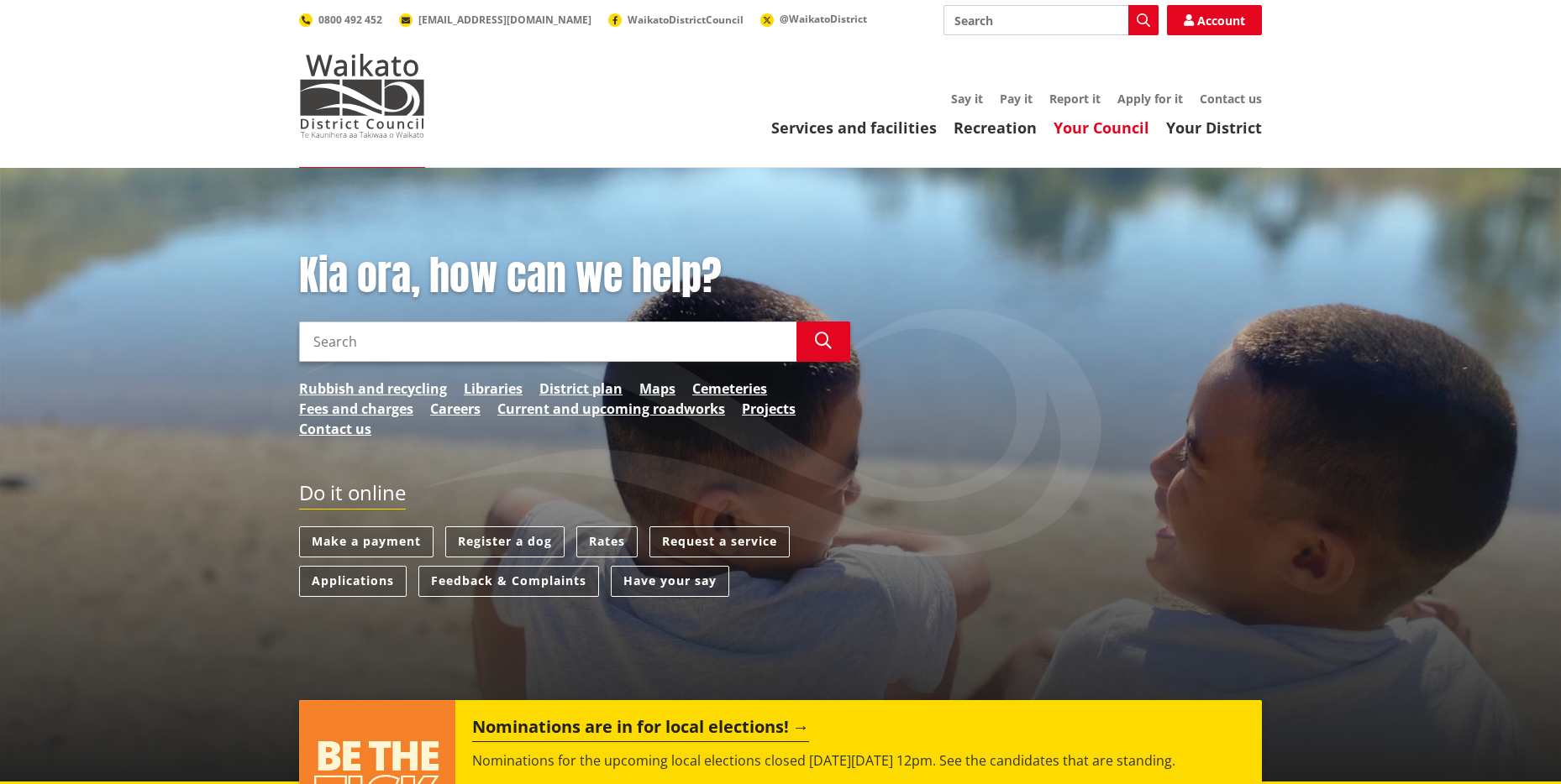
click at [1112, 131] on link "Your Council" at bounding box center [1101, 128] width 96 height 20
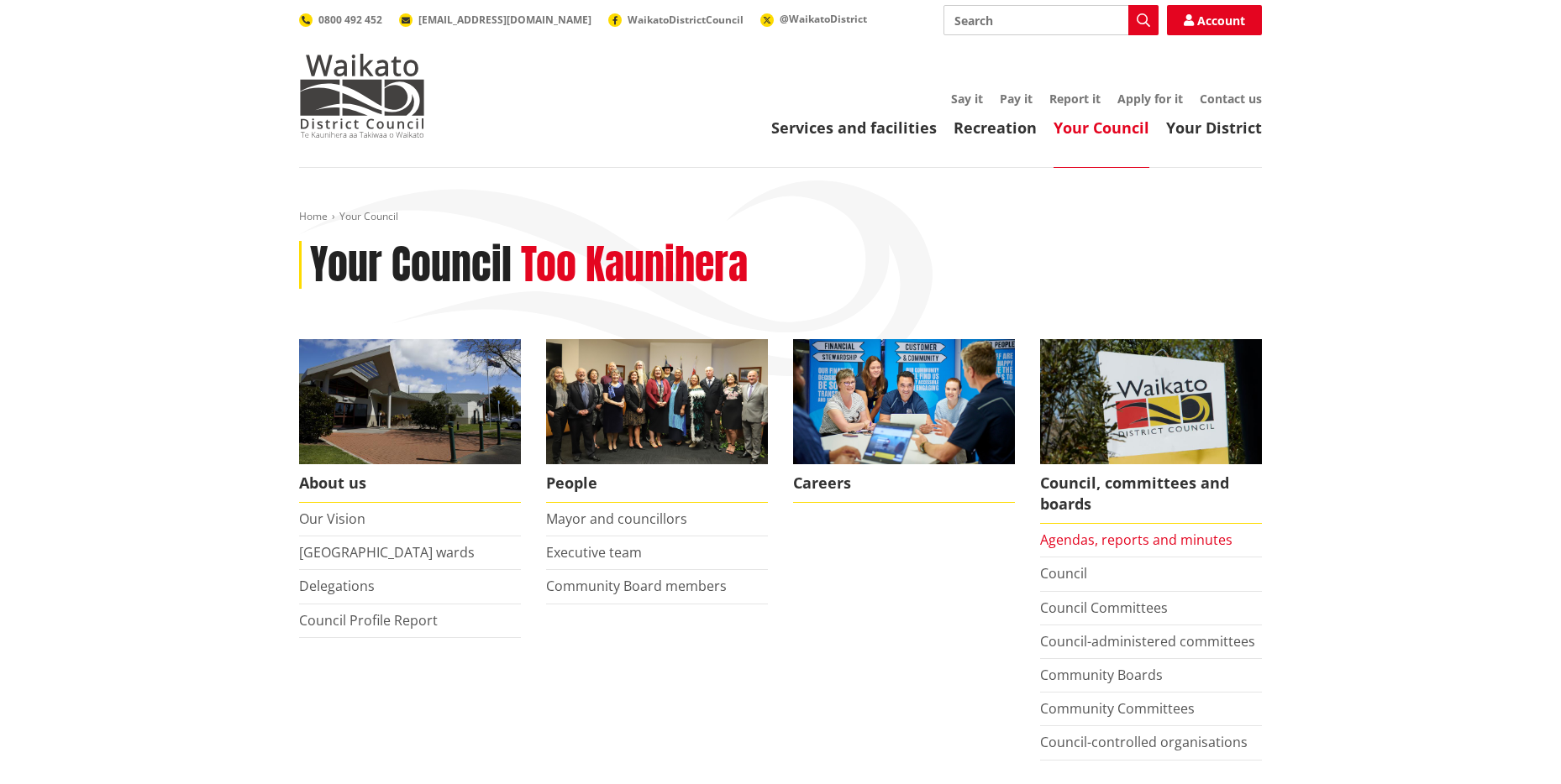
click at [1118, 535] on link "Agendas, reports and minutes" at bounding box center [1136, 539] width 192 height 18
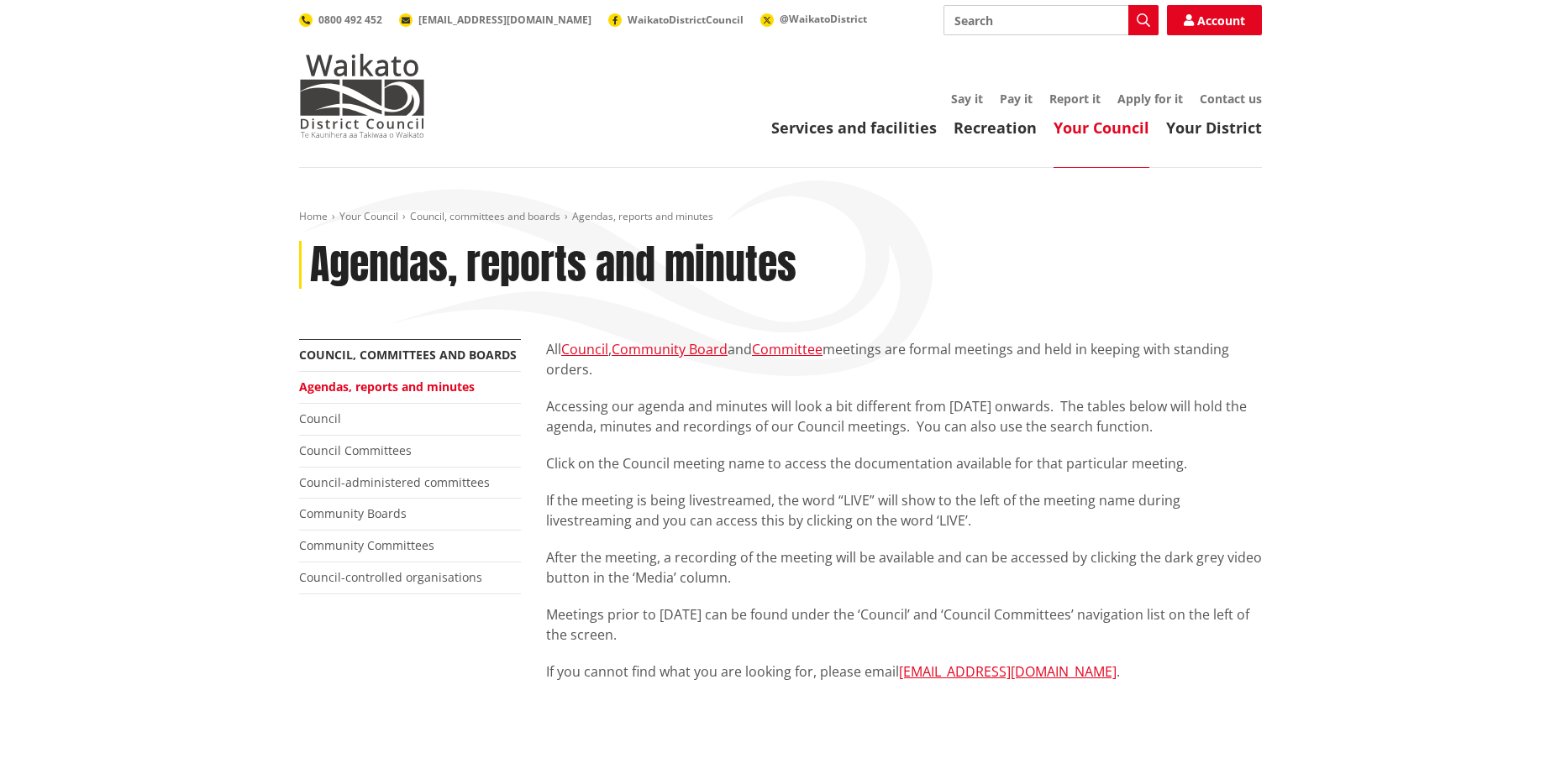
click at [1093, 131] on link "Your Council" at bounding box center [1101, 128] width 96 height 20
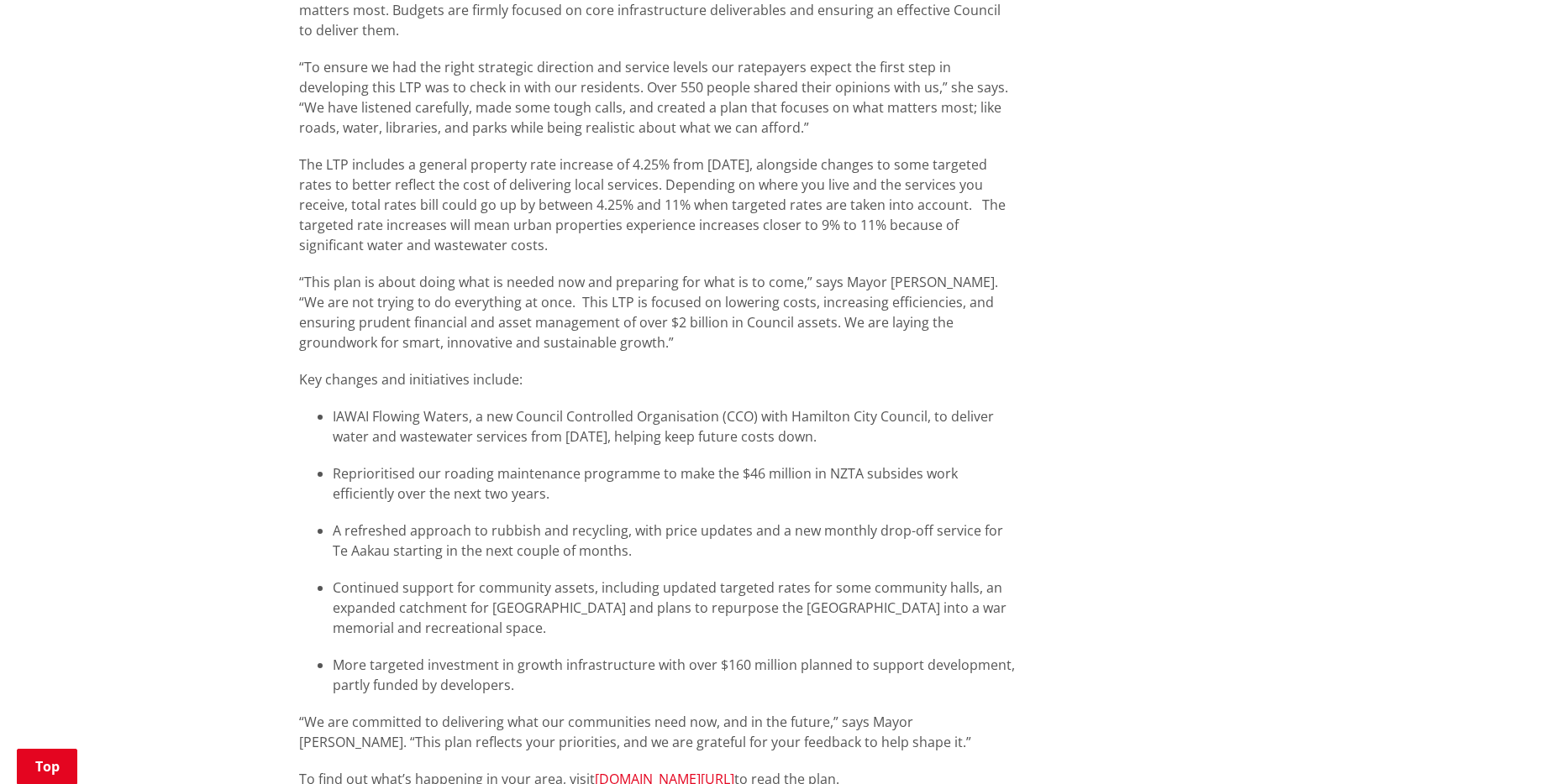
scroll to position [1169, 0]
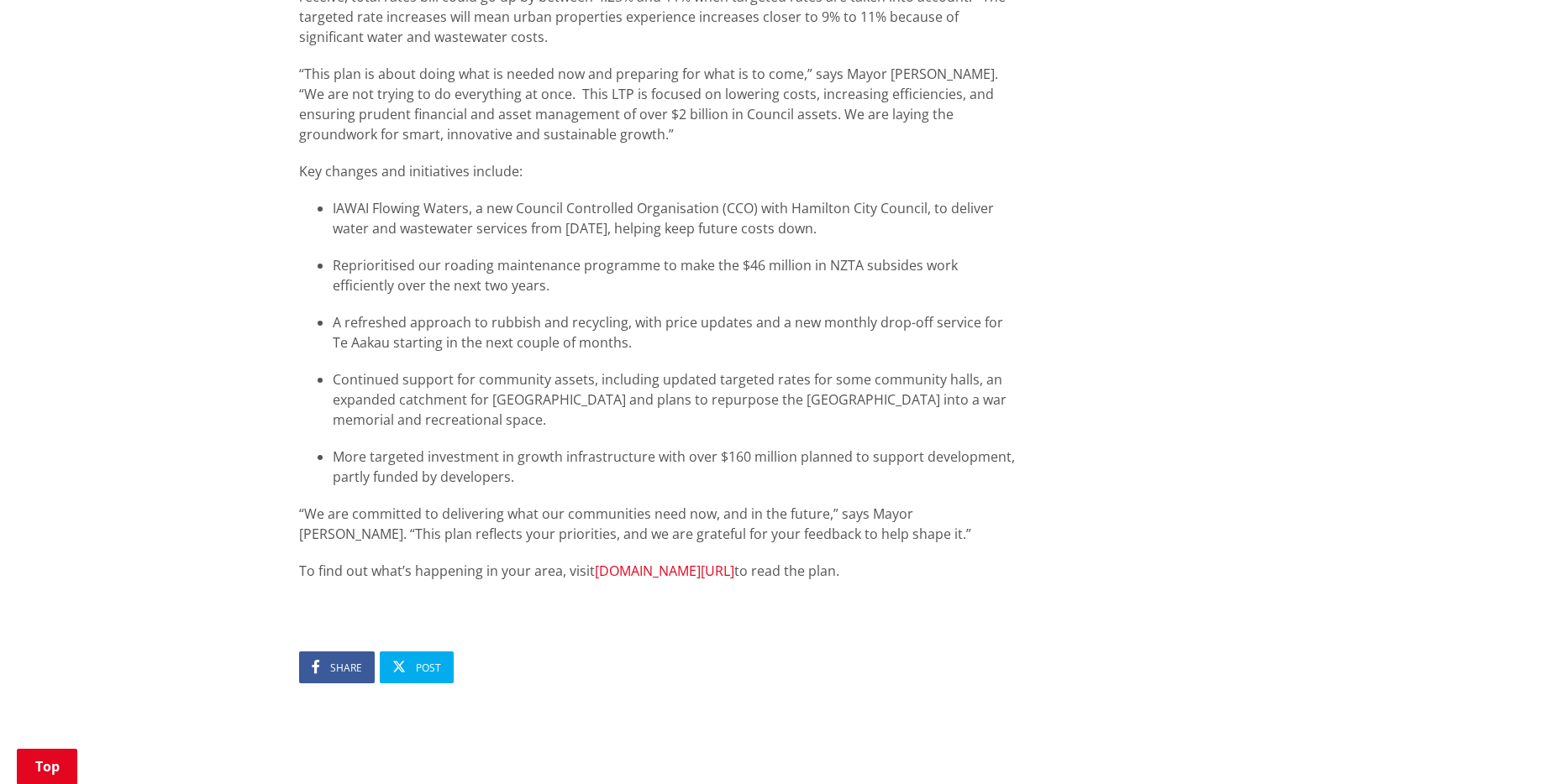
click at [734, 562] on link "www.waikatodistrict.govt.nz/ltp" at bounding box center [664, 570] width 139 height 18
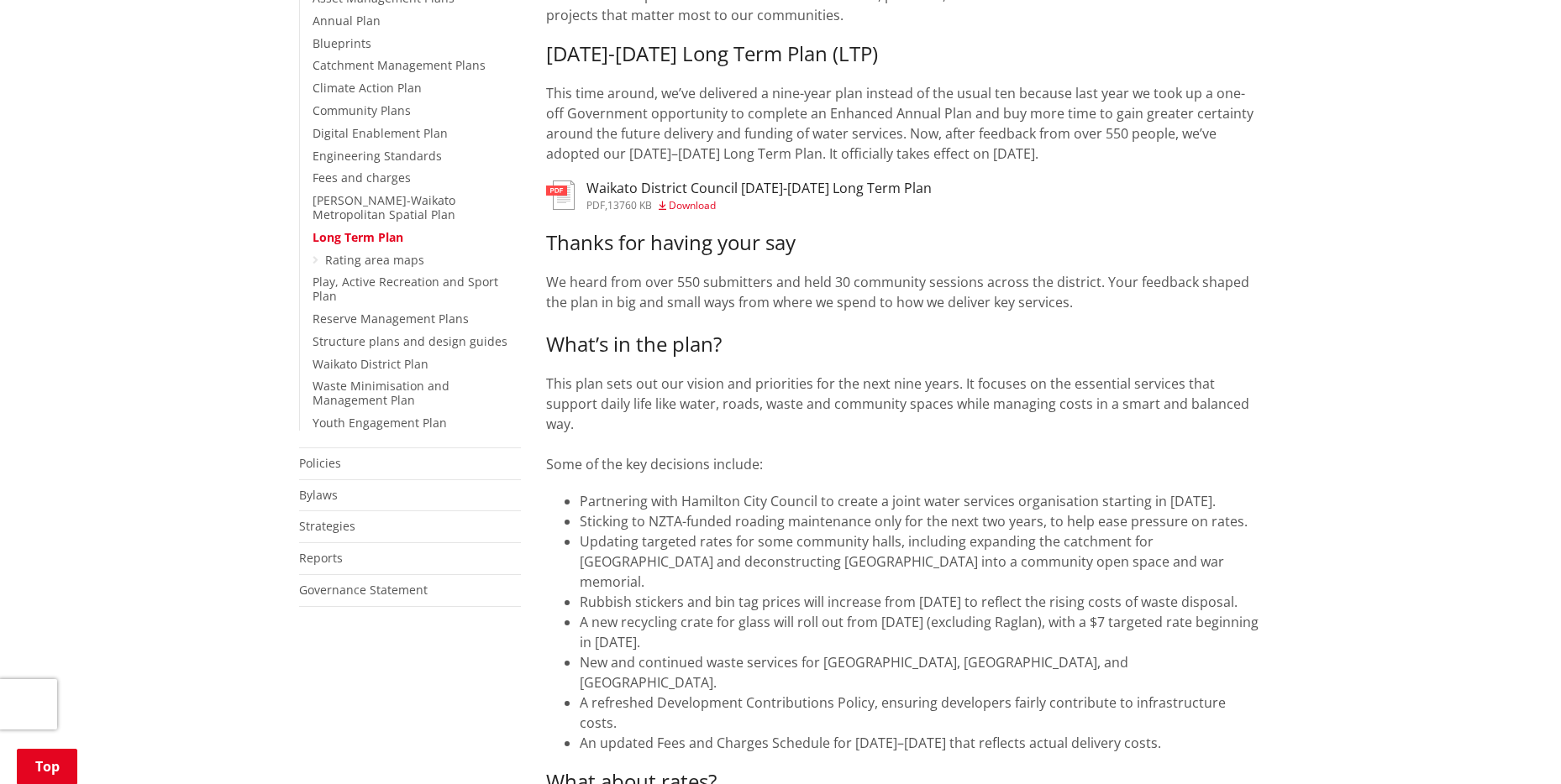
scroll to position [670, 0]
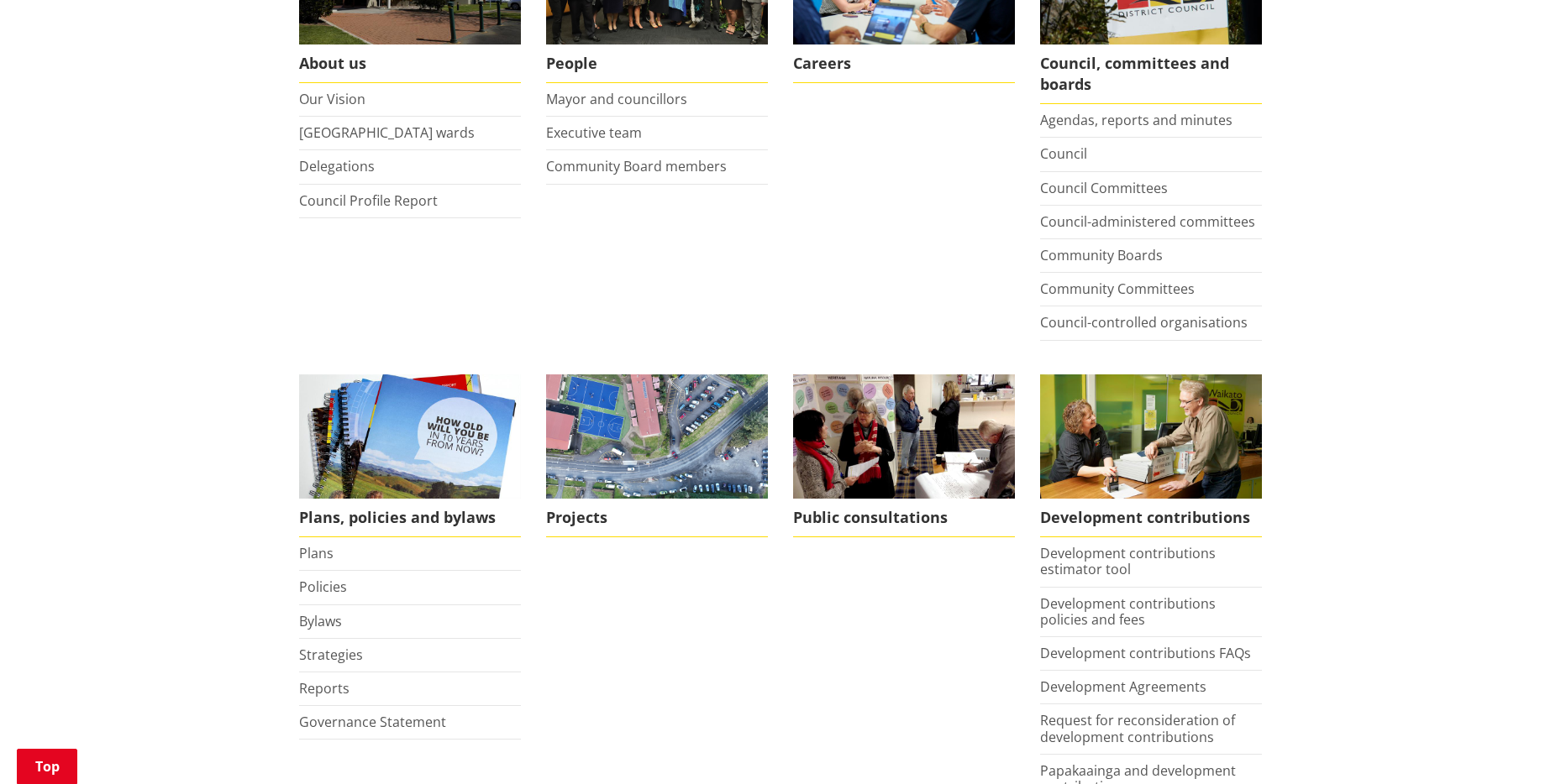
scroll to position [423, 0]
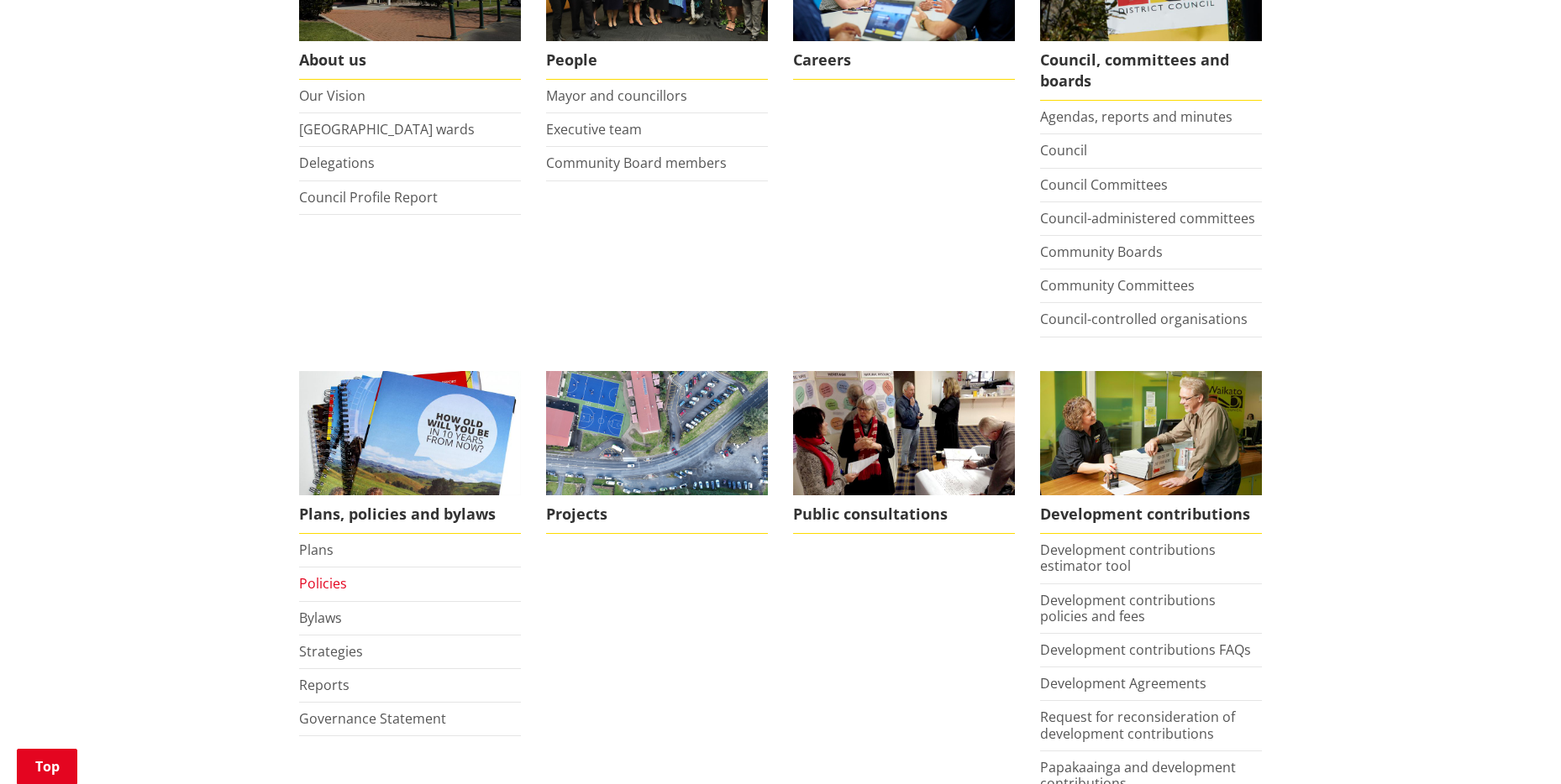
click at [334, 580] on link "Policies" at bounding box center [323, 583] width 48 height 18
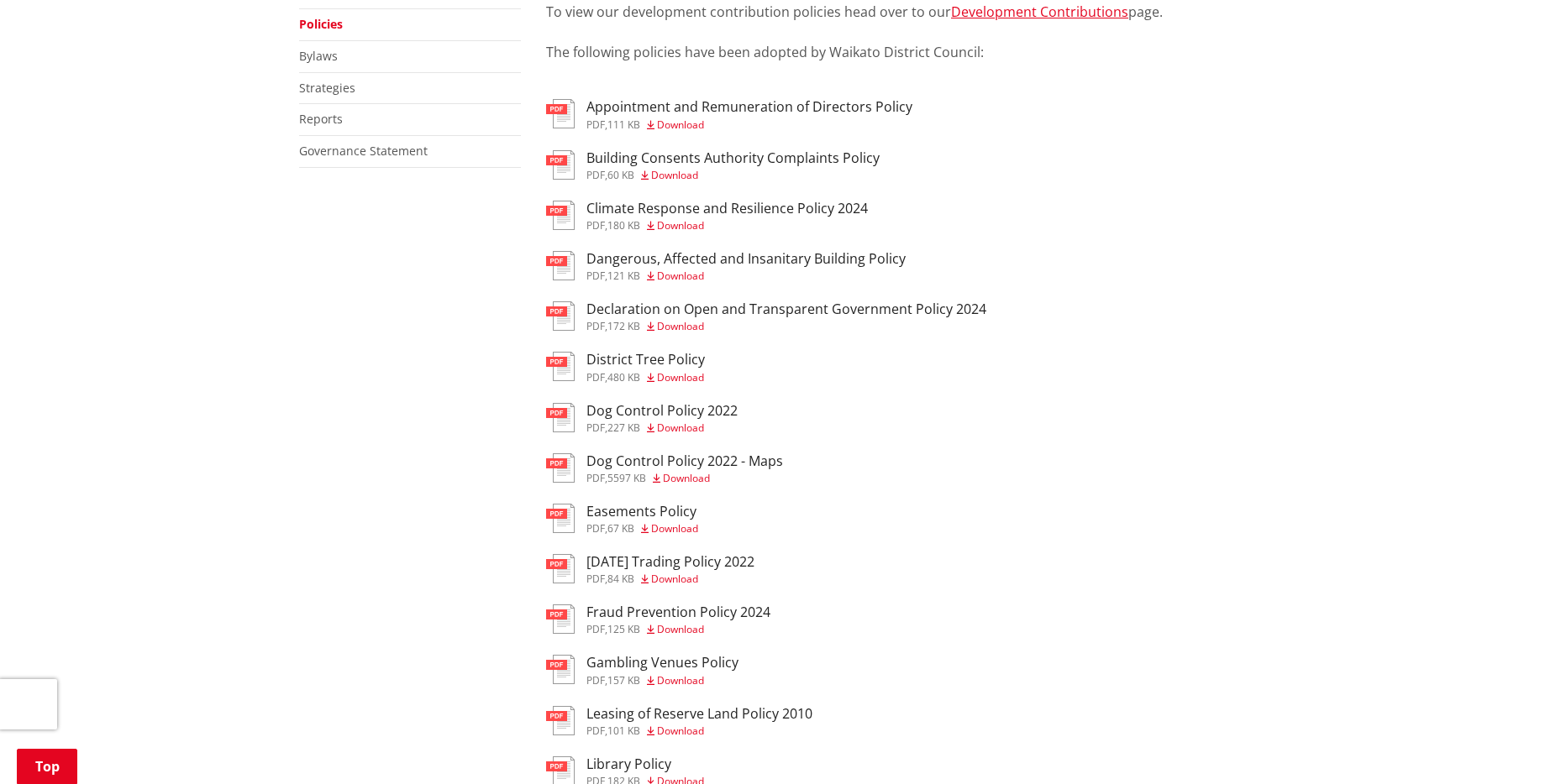
scroll to position [259, 0]
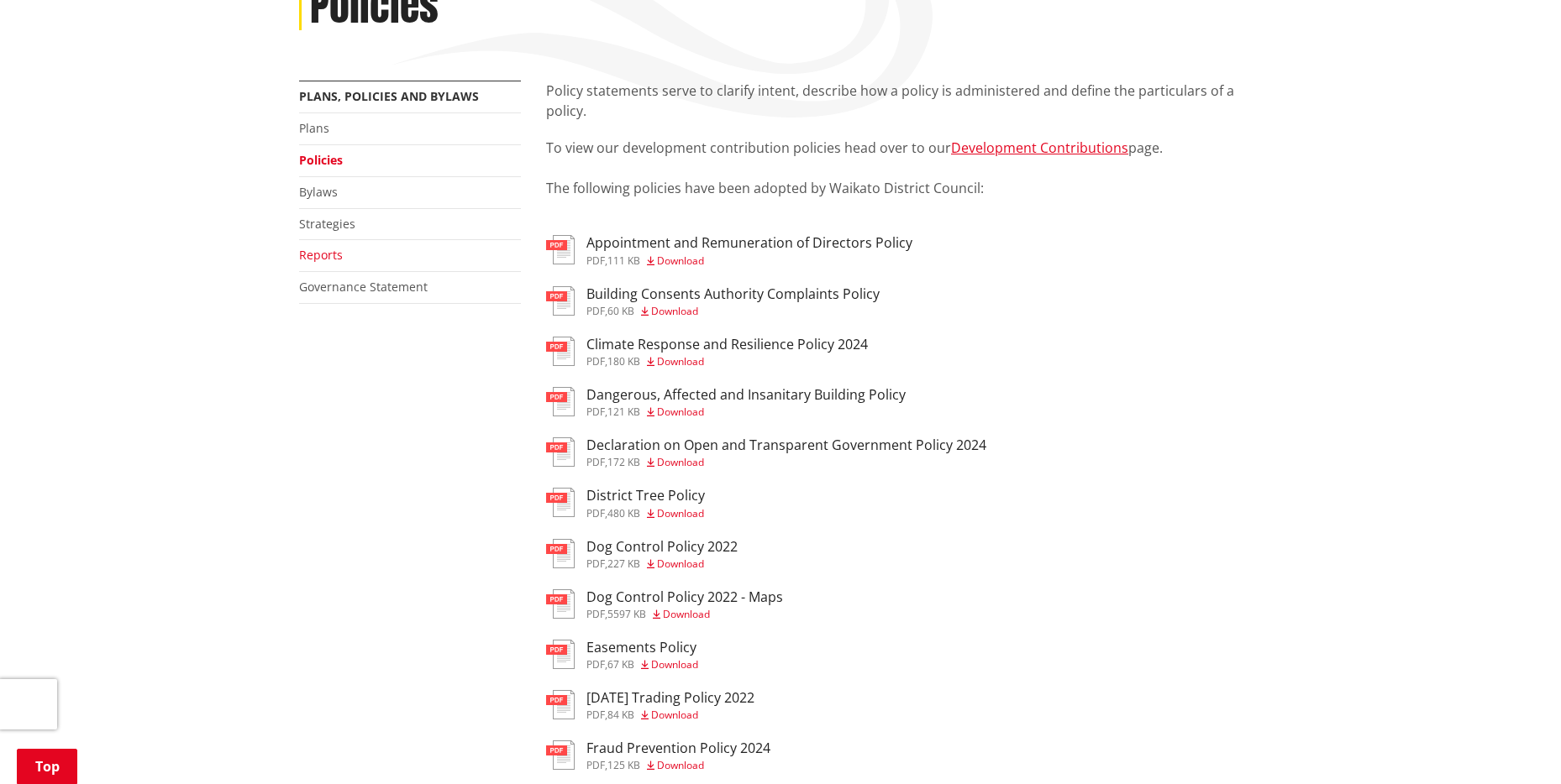
click at [336, 260] on link "Reports" at bounding box center [320, 254] width 44 height 16
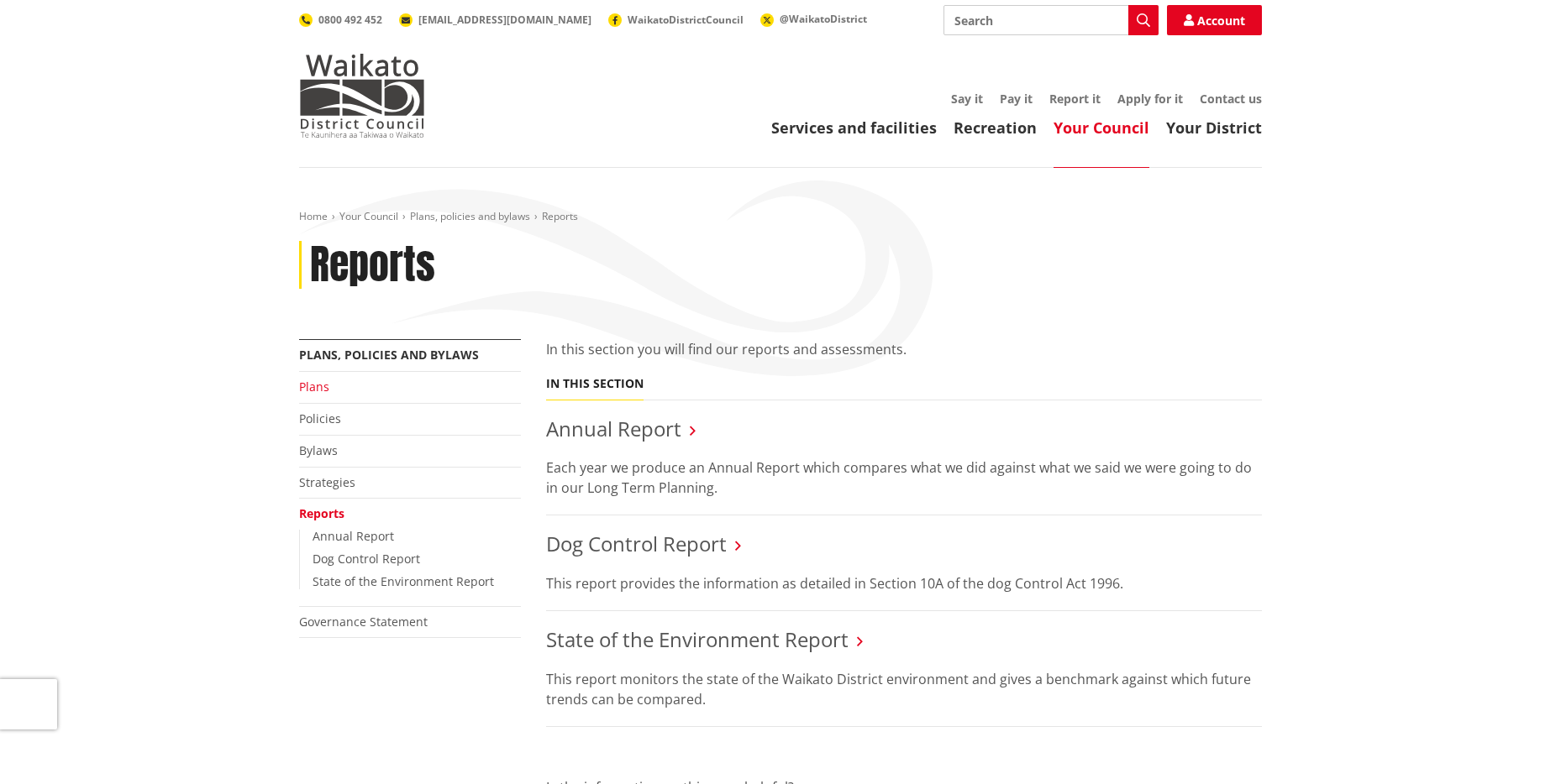
click at [320, 389] on link "Plans" at bounding box center [313, 387] width 30 height 16
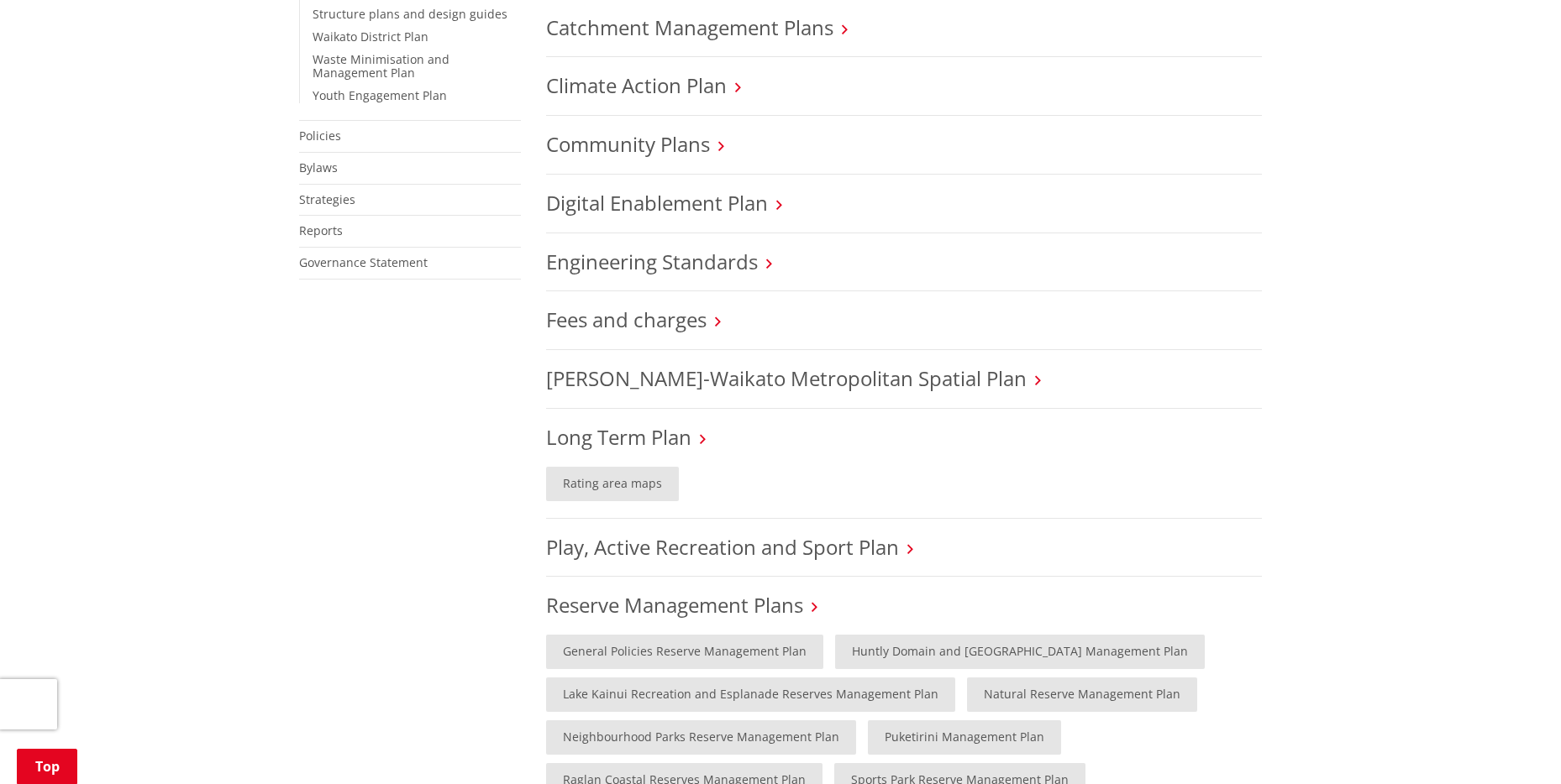
scroll to position [812, 0]
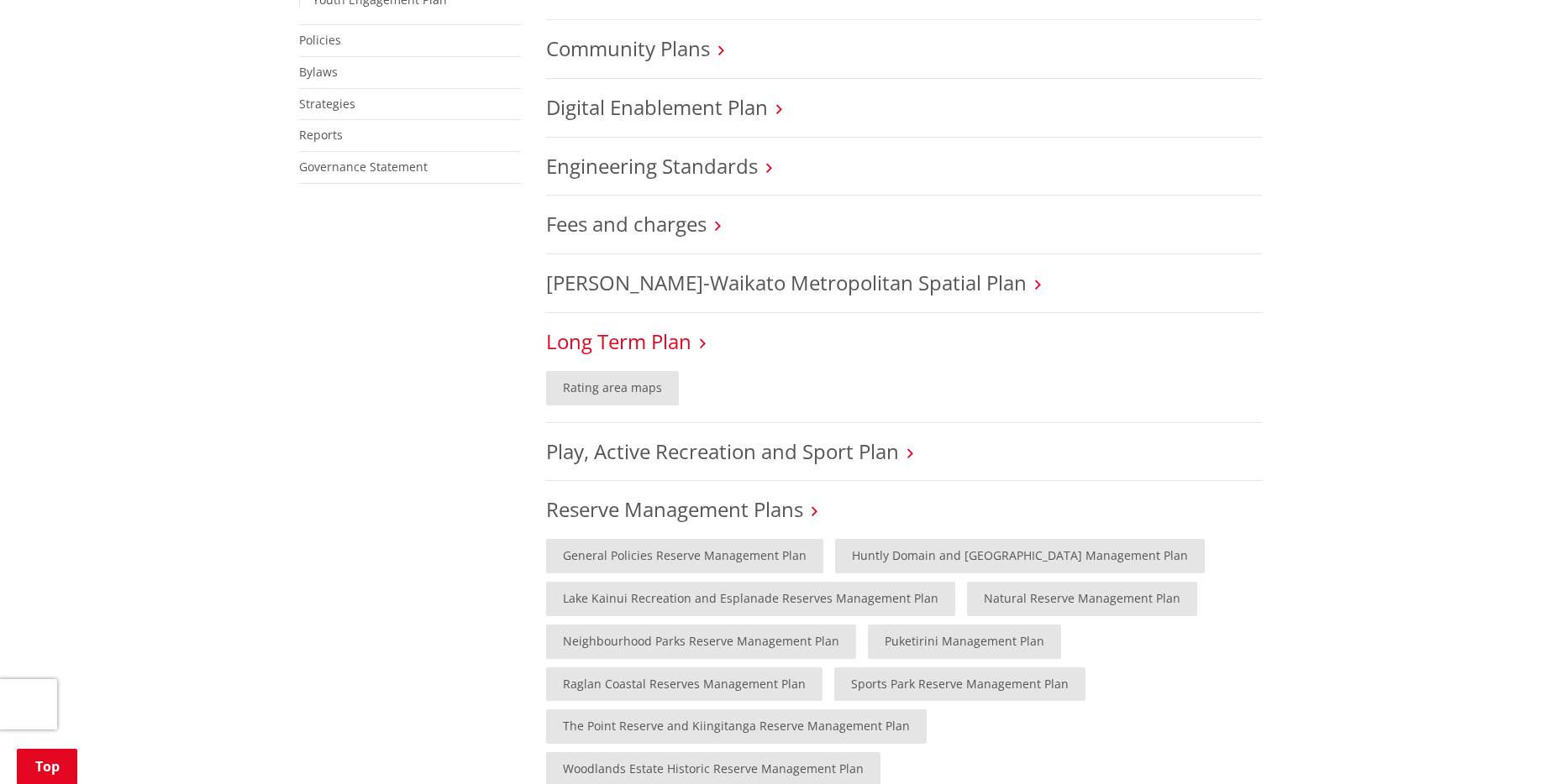
click at [670, 339] on link "Long Term Plan" at bounding box center [619, 341] width 145 height 28
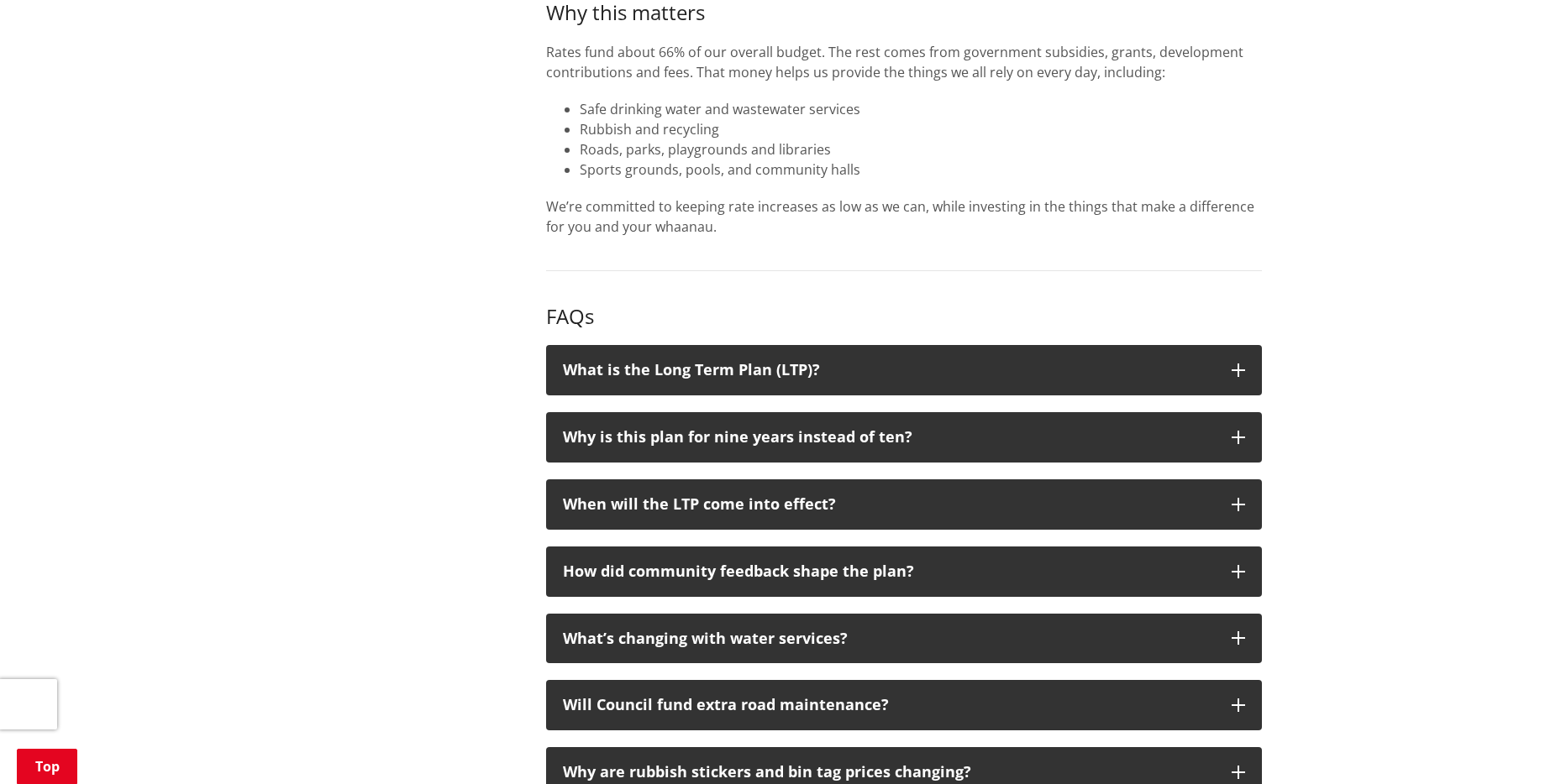
scroll to position [1437, 0]
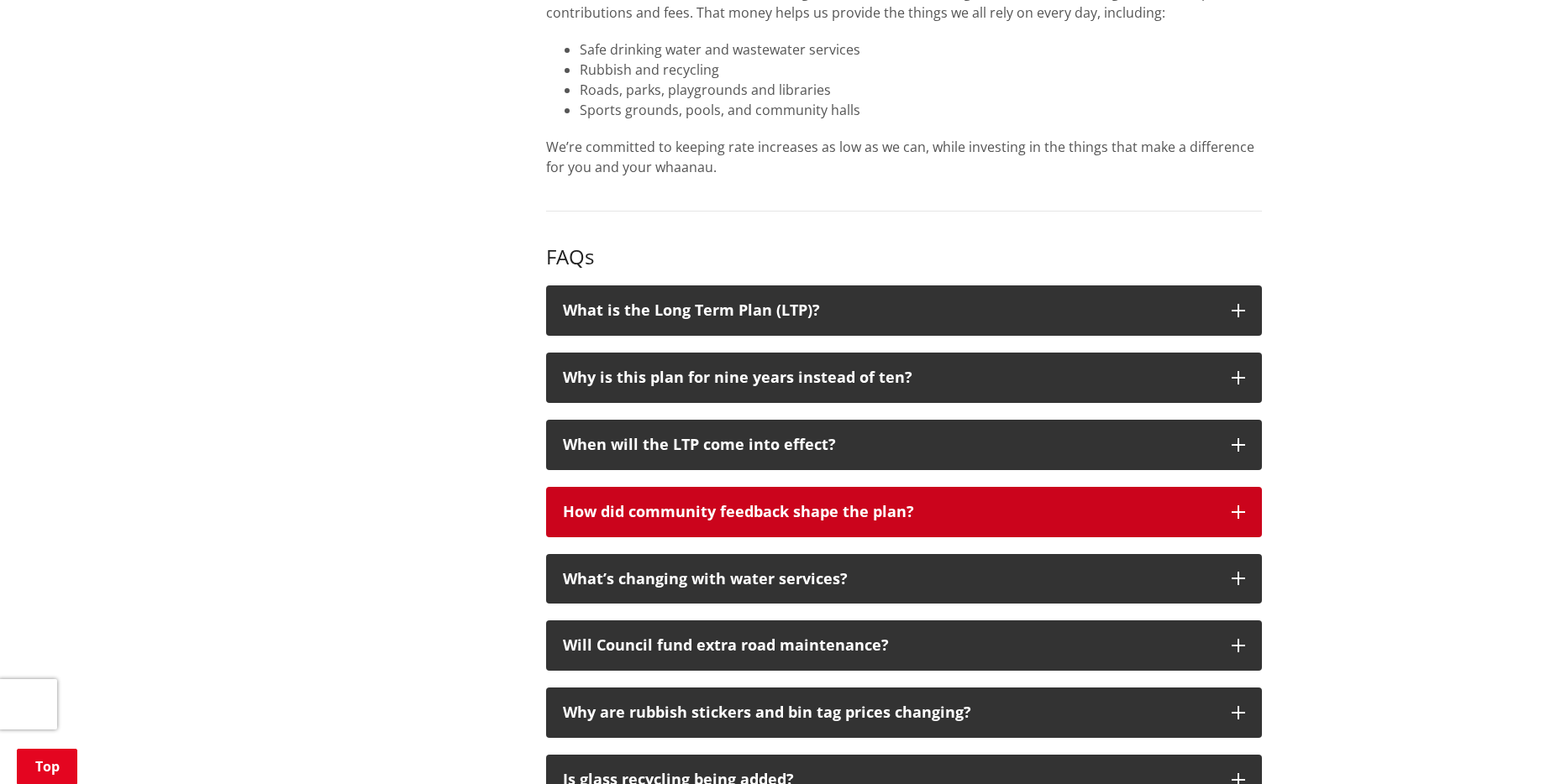
drag, startPoint x: 1203, startPoint y: 437, endPoint x: 1214, endPoint y: 438, distance: 11.0
click at [1203, 504] on div "How did community feedback shape the plan?" at bounding box center [889, 511] width 652 height 16
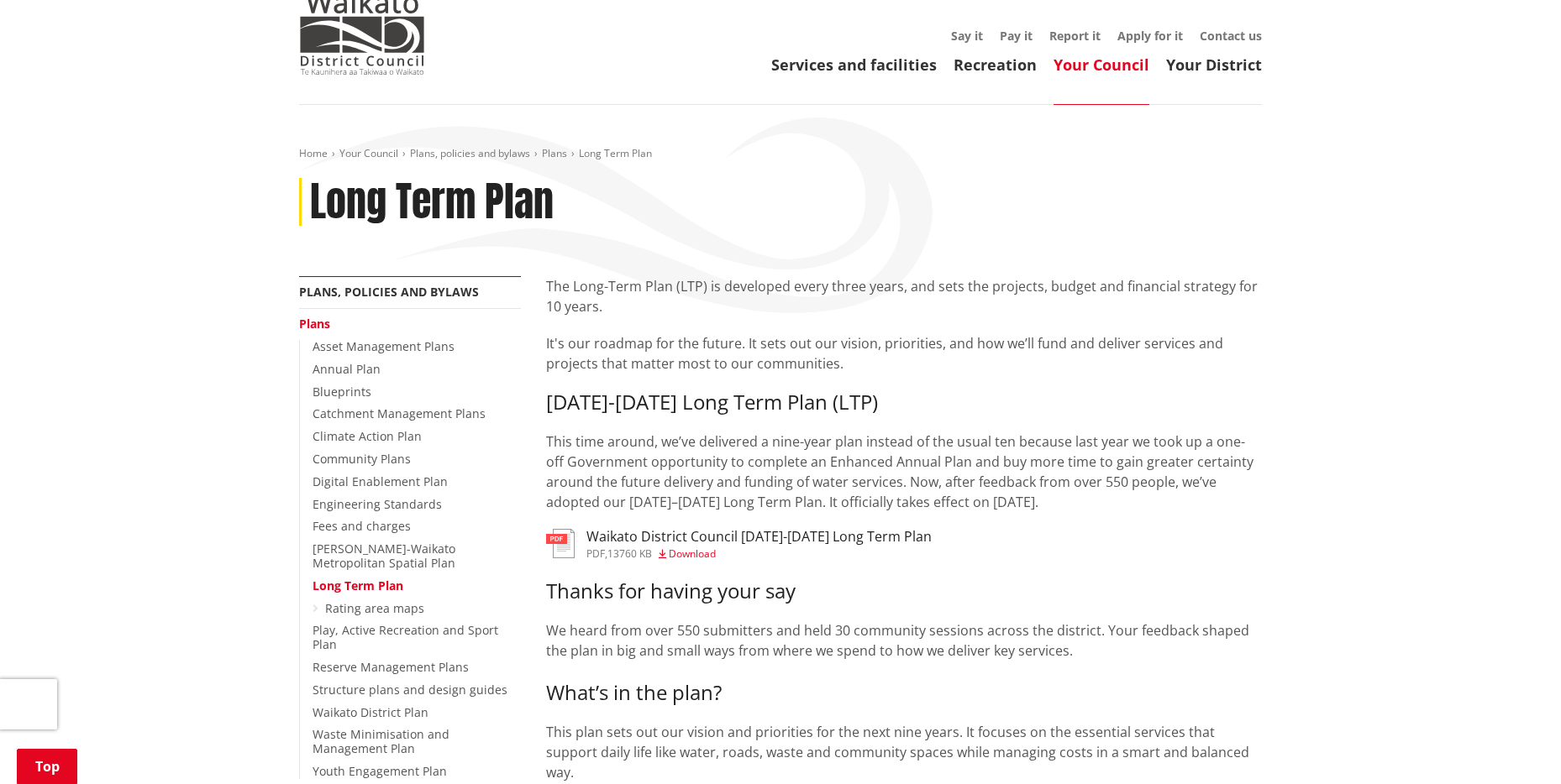
scroll to position [0, 0]
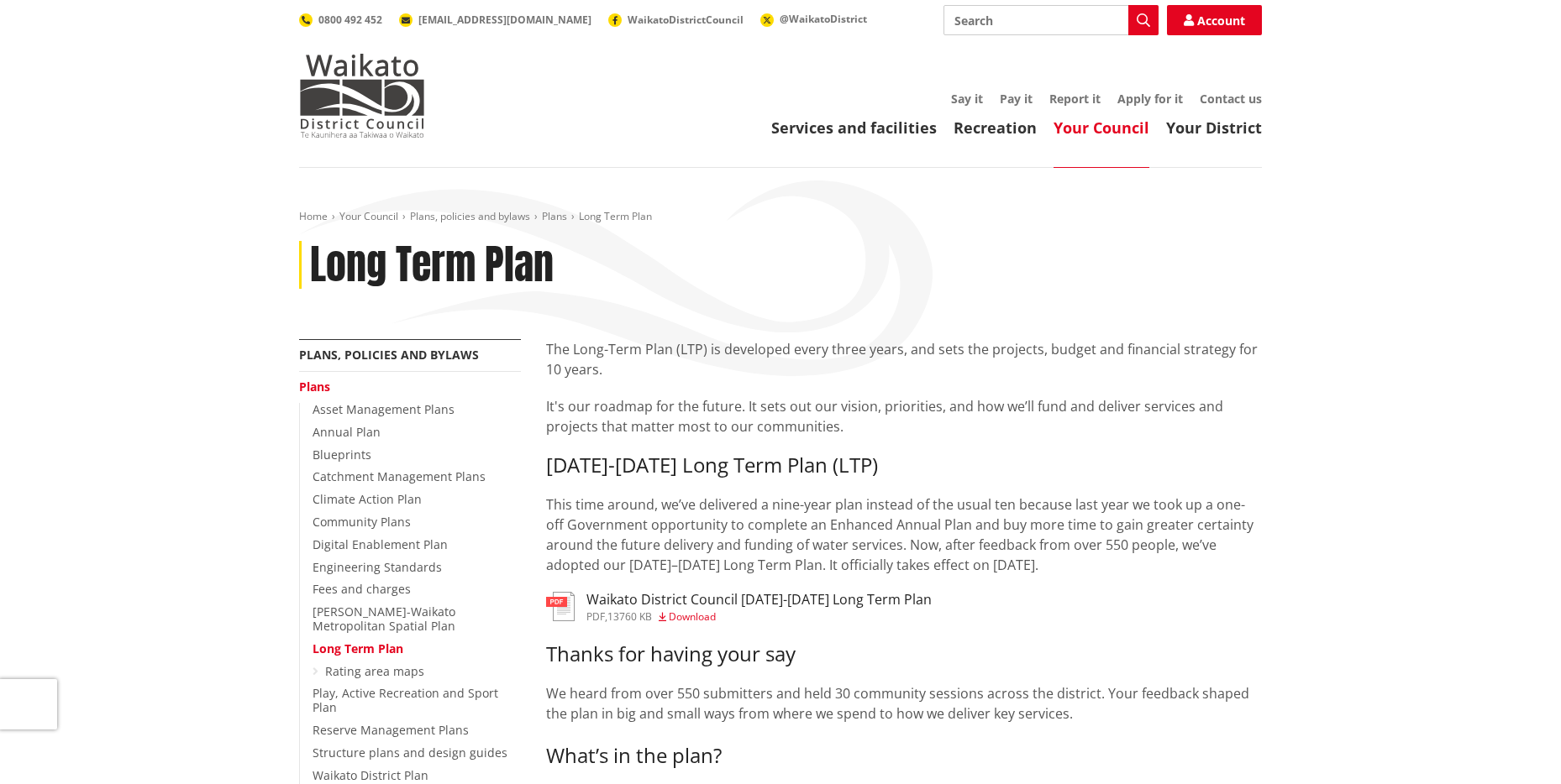
click at [1037, 25] on input "Search" at bounding box center [1051, 19] width 215 height 30
type input "fees"
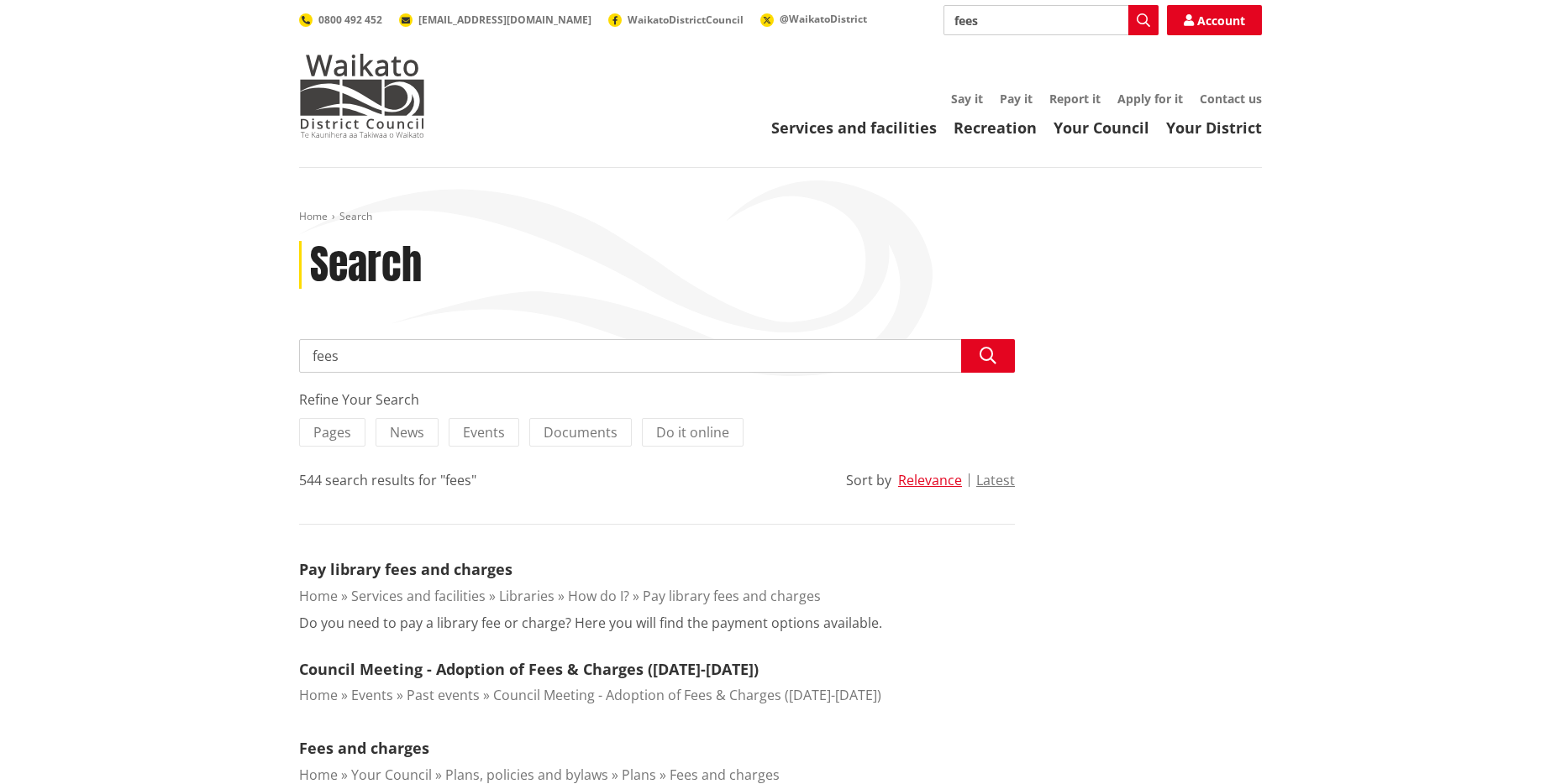
scroll to position [72, 0]
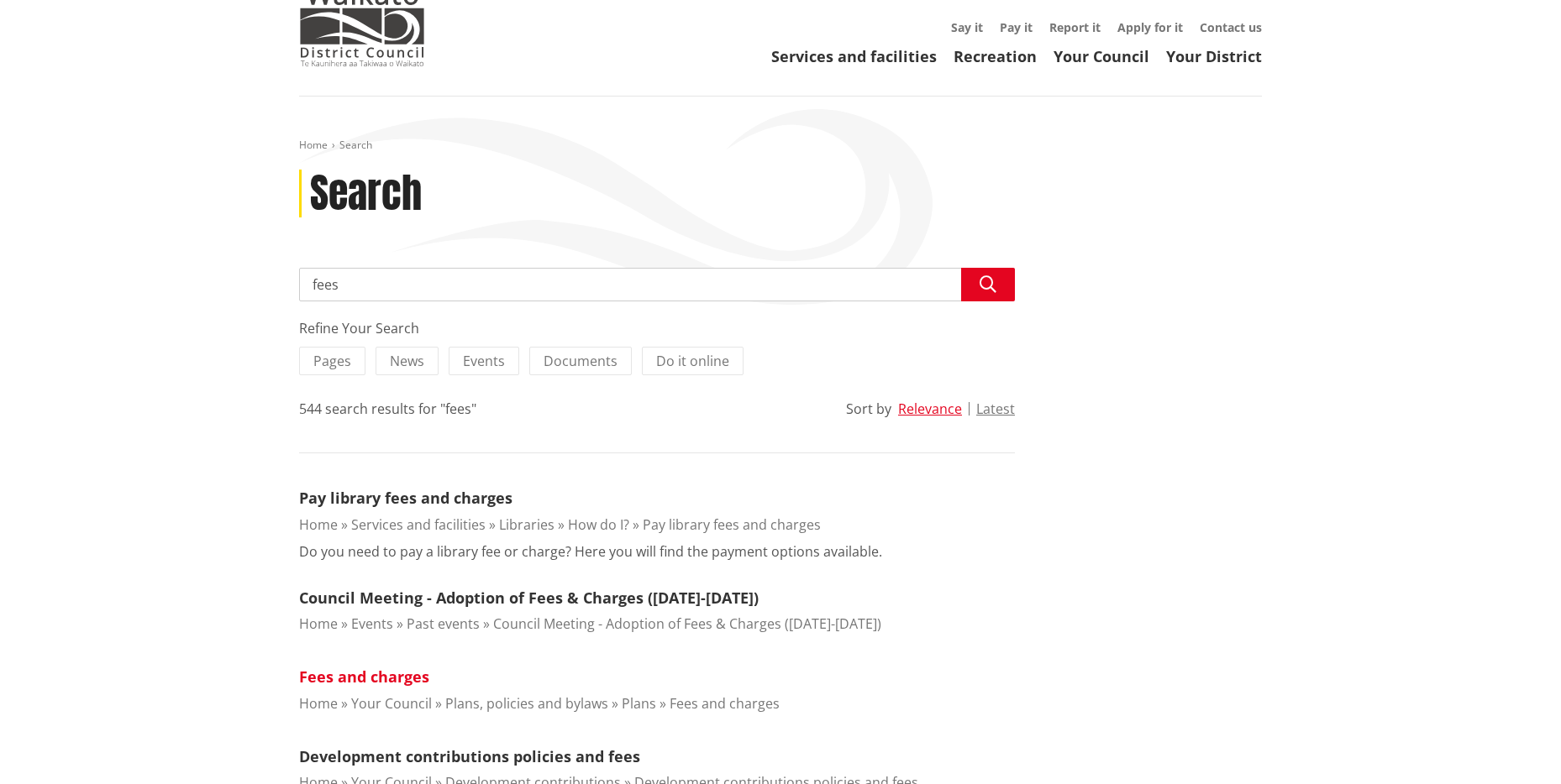
click at [367, 670] on link "Fees and charges" at bounding box center [364, 677] width 131 height 20
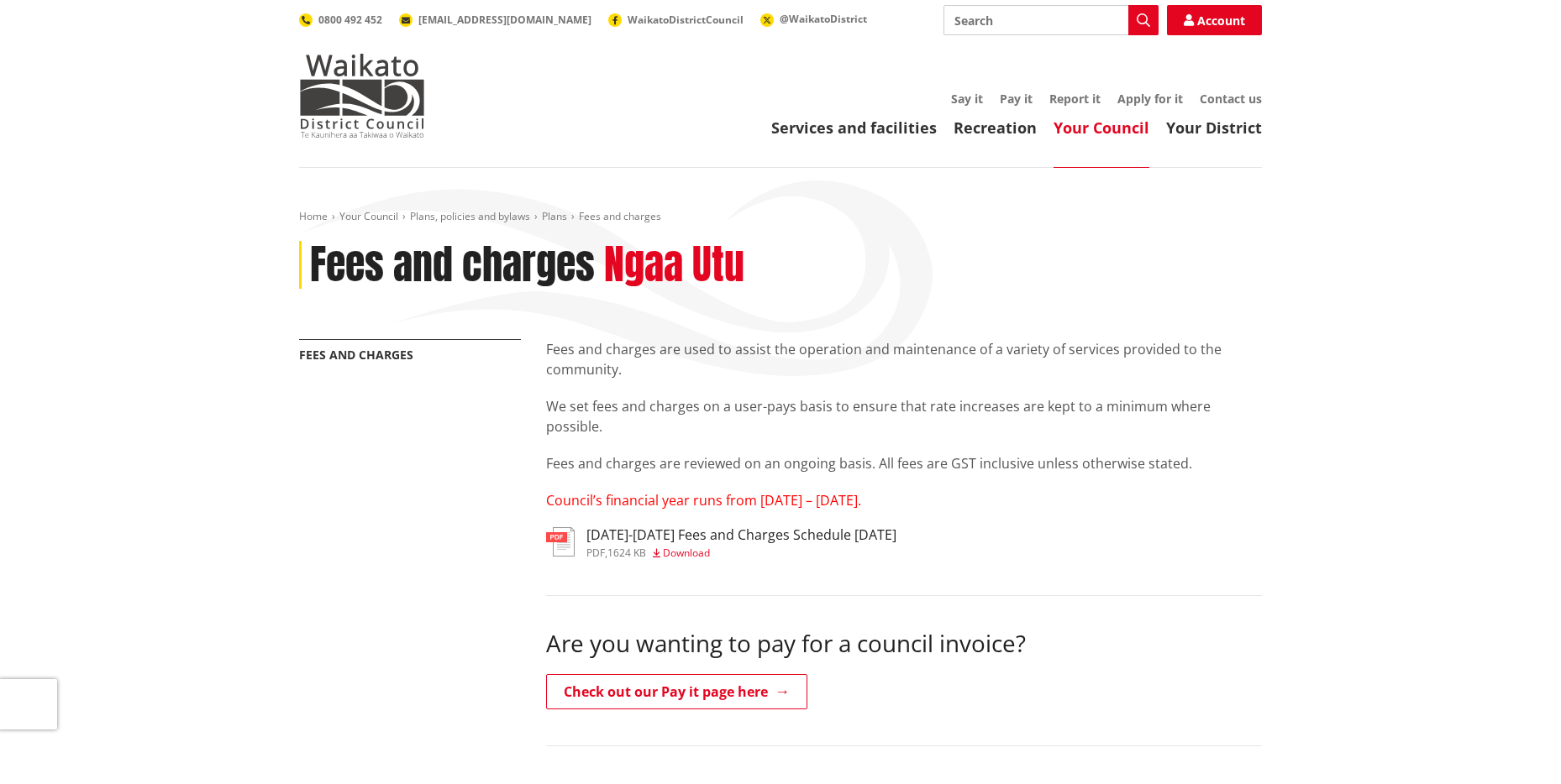
click at [688, 546] on span "Download" at bounding box center [686, 553] width 47 height 15
click at [378, 83] on img at bounding box center [362, 96] width 126 height 84
